Goal: Task Accomplishment & Management: Manage account settings

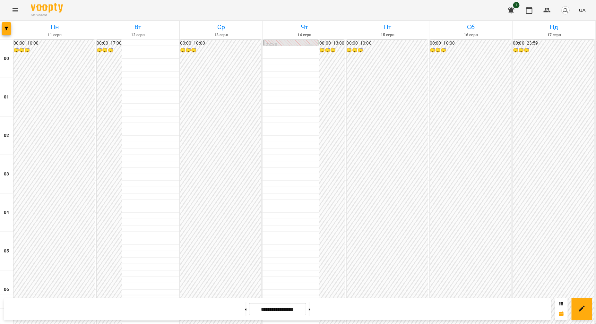
scroll to position [361, 0]
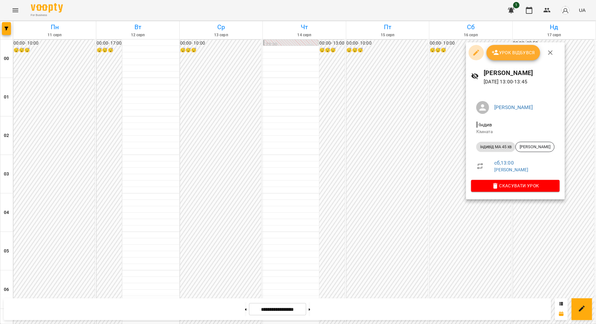
click at [441, 53] on icon "button" at bounding box center [476, 53] width 8 height 8
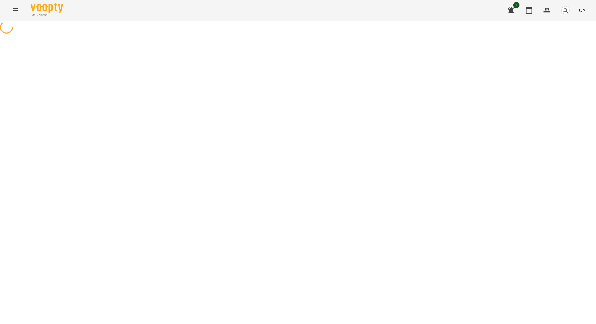
select select "**********"
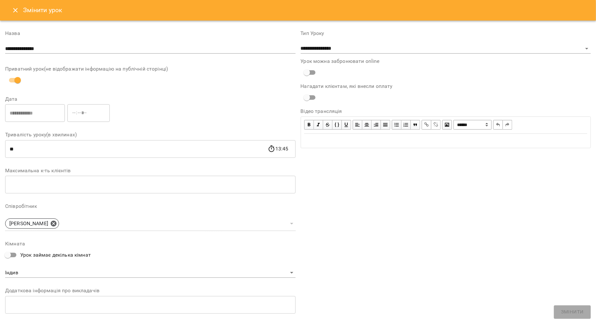
click at [15, 11] on icon "Close" at bounding box center [15, 10] width 4 height 4
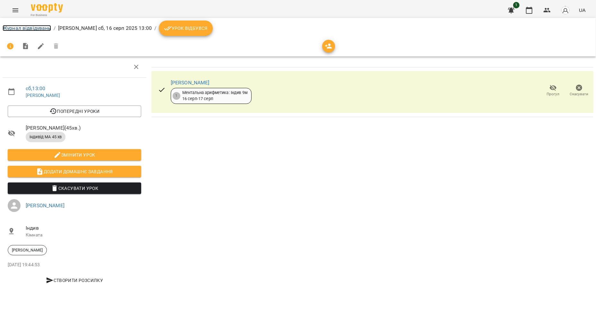
click at [11, 26] on link "Журнал відвідувань" at bounding box center [27, 28] width 48 height 6
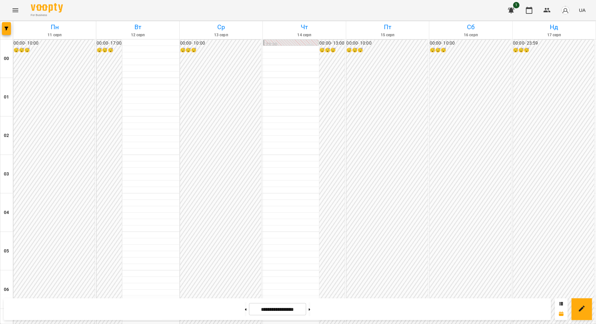
scroll to position [669, 0]
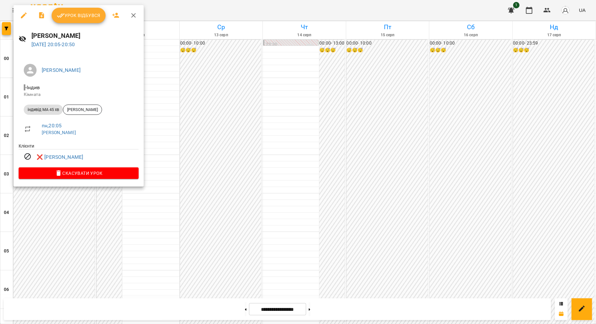
click at [124, 213] on div at bounding box center [298, 162] width 596 height 324
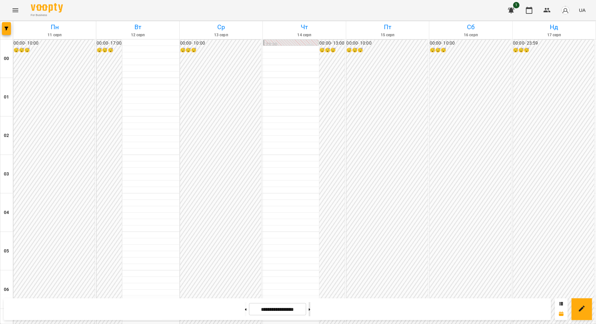
click at [310, 311] on button at bounding box center [310, 309] width 2 height 14
type input "**********"
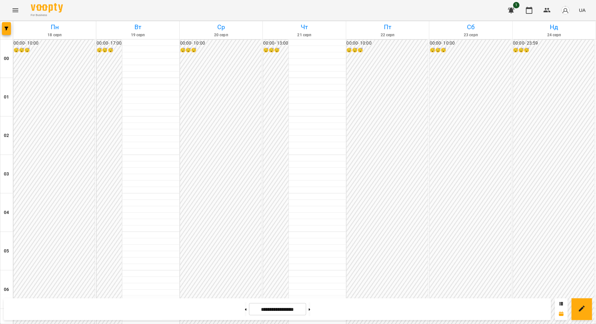
scroll to position [508, 0]
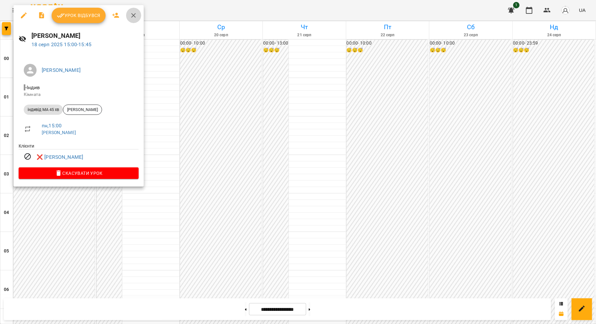
click at [133, 18] on icon "button" at bounding box center [134, 16] width 8 height 8
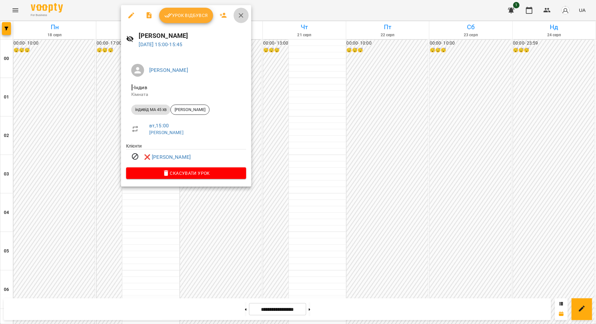
drag, startPoint x: 240, startPoint y: 14, endPoint x: 233, endPoint y: 16, distance: 7.1
click at [240, 14] on icon "button" at bounding box center [241, 16] width 8 height 8
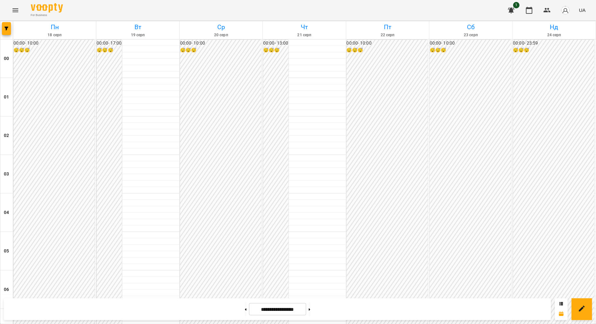
scroll to position [548, 0]
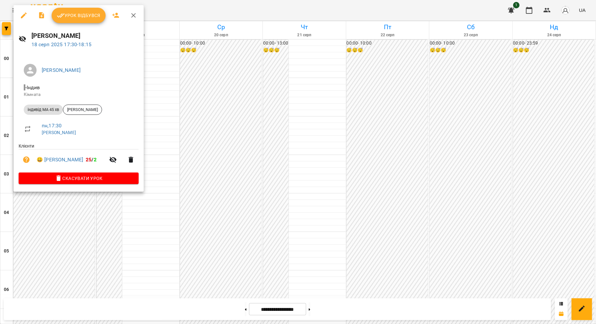
drag, startPoint x: 135, startPoint y: 15, endPoint x: 130, endPoint y: 1, distance: 14.6
click at [135, 15] on icon "button" at bounding box center [134, 16] width 8 height 8
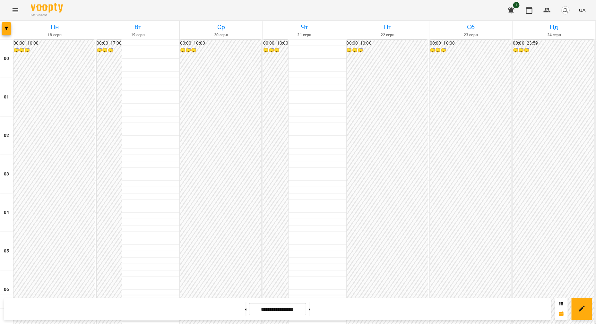
scroll to position [669, 0]
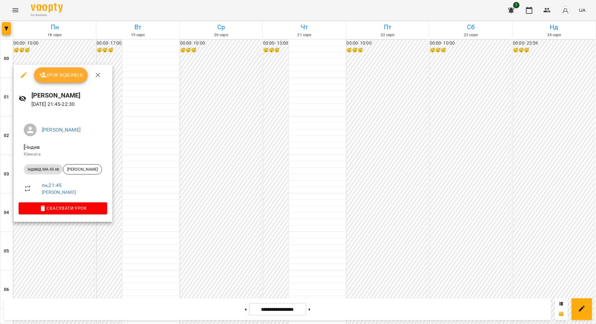
click at [99, 74] on icon "button" at bounding box center [98, 75] width 4 height 4
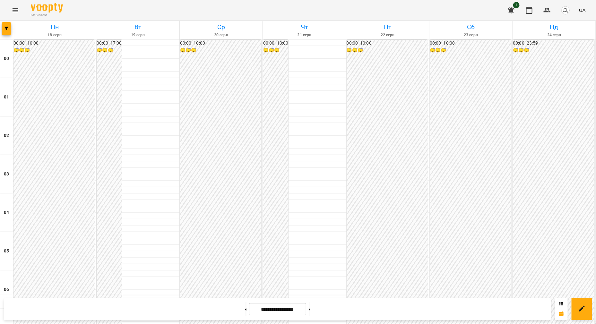
scroll to position [508, 0]
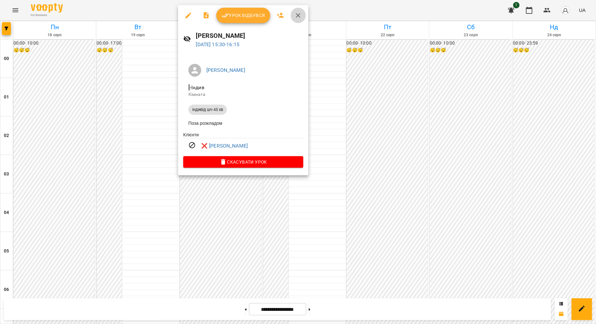
click at [296, 13] on icon "button" at bounding box center [298, 16] width 8 height 8
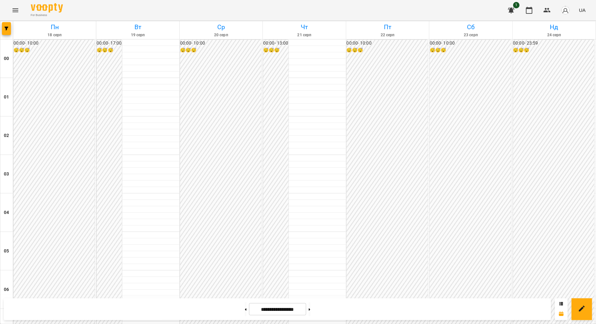
scroll to position [468, 0]
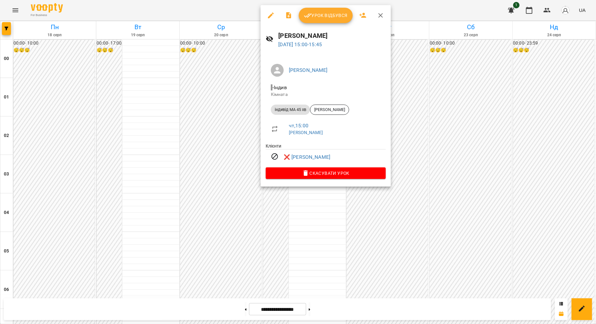
click at [315, 206] on div at bounding box center [298, 162] width 596 height 324
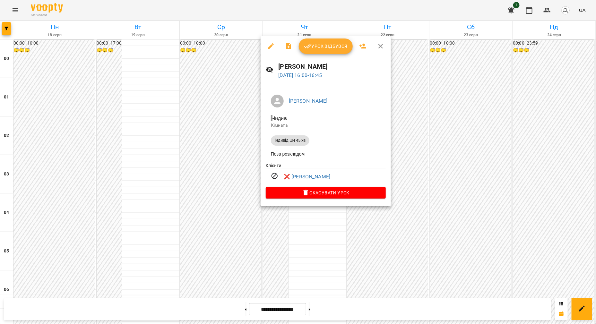
click at [282, 229] on div at bounding box center [298, 162] width 596 height 324
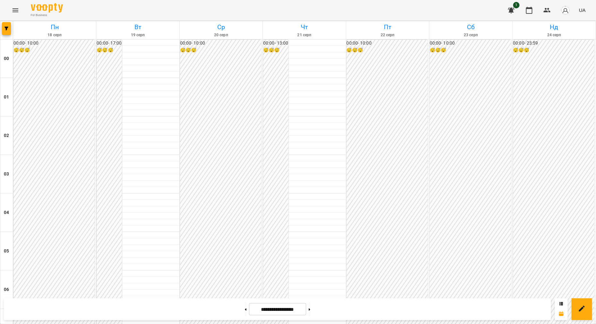
scroll to position [669, 0]
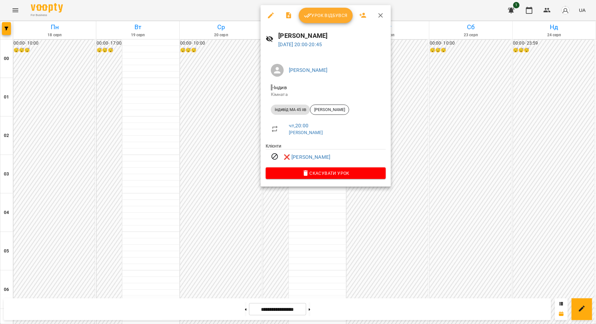
click at [382, 17] on icon "button" at bounding box center [380, 15] width 4 height 4
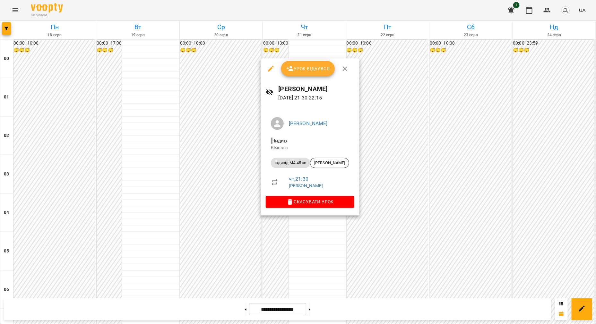
click at [345, 67] on icon "button" at bounding box center [345, 69] width 8 height 8
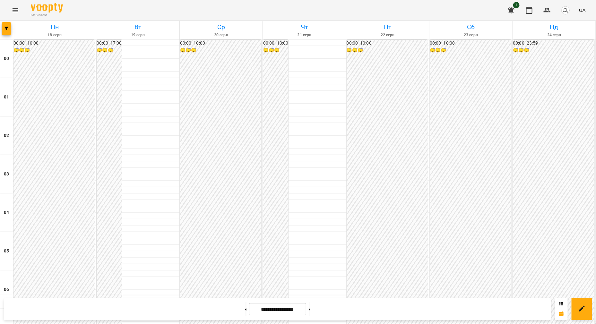
scroll to position [548, 0]
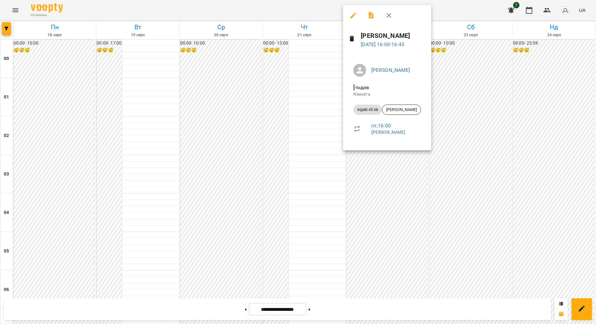
click at [441, 160] on div at bounding box center [298, 162] width 596 height 324
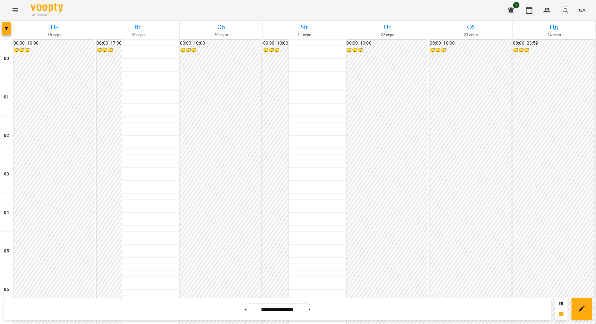
scroll to position [187, 0]
